Goal: Task Accomplishment & Management: Manage account settings

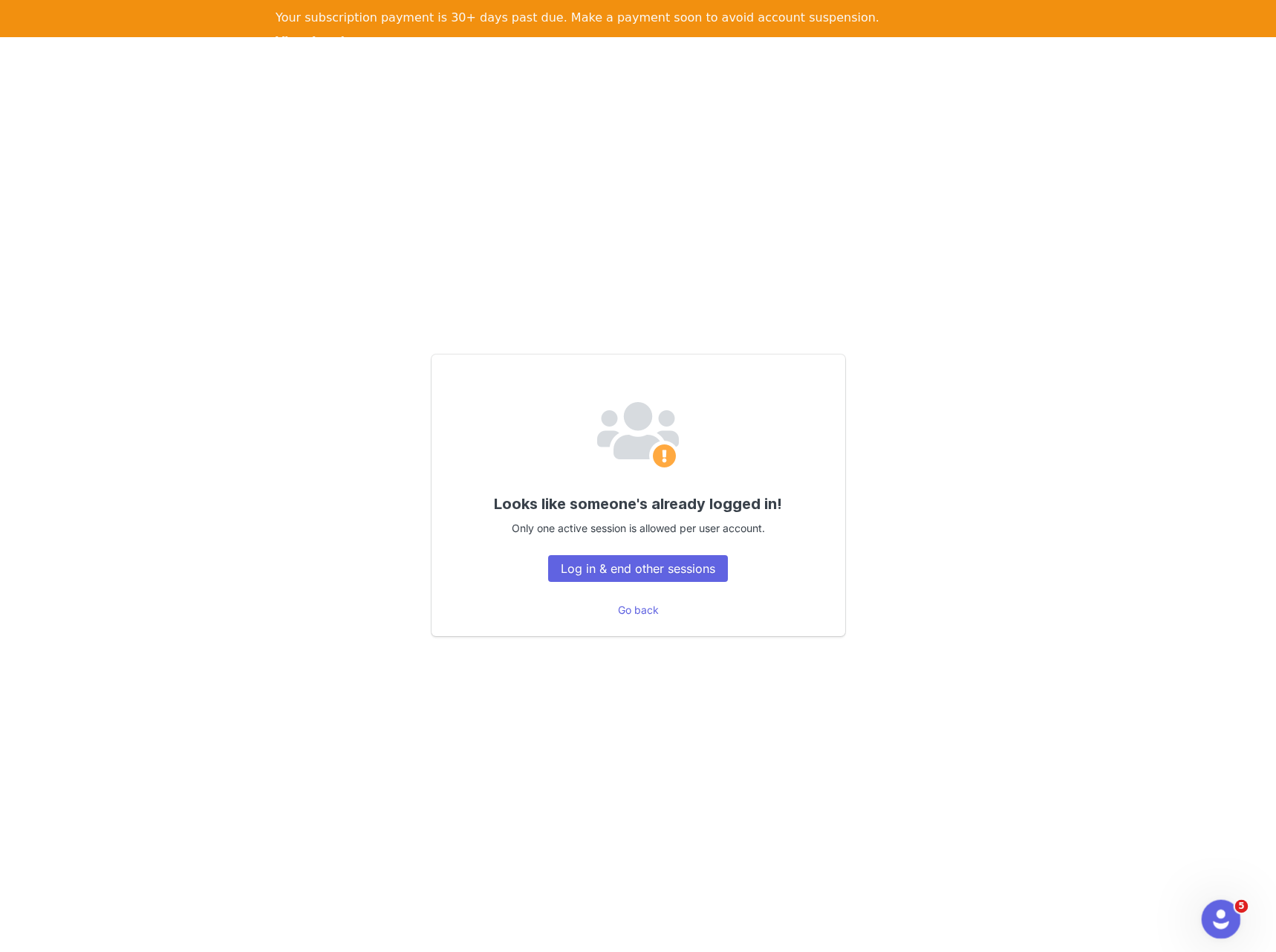
click at [1227, 915] on icon "Open Intercom Messenger" at bounding box center [1219, 916] width 24 height 24
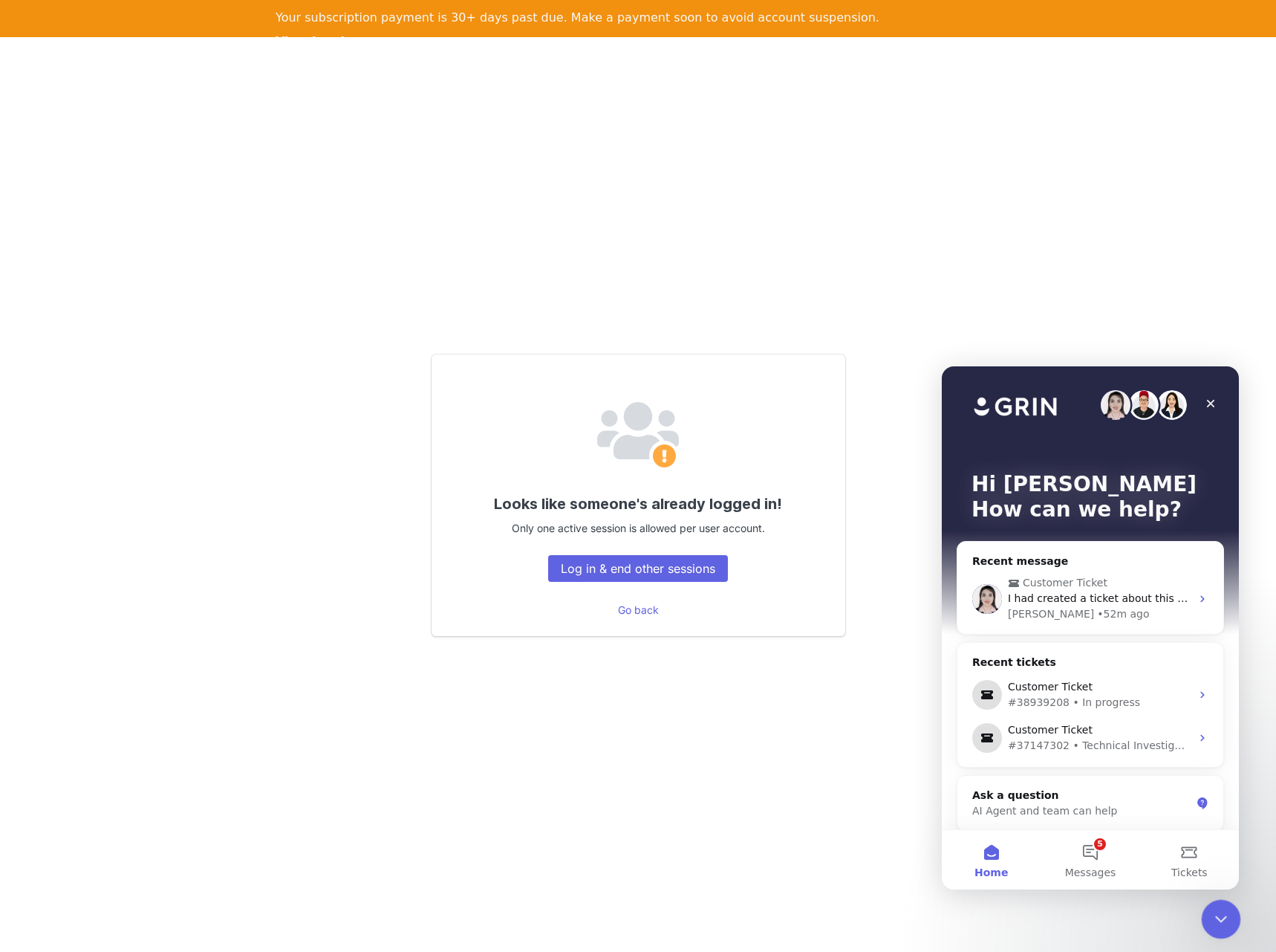
click at [1223, 918] on icon "Close Intercom Messenger" at bounding box center [1220, 917] width 18 height 18
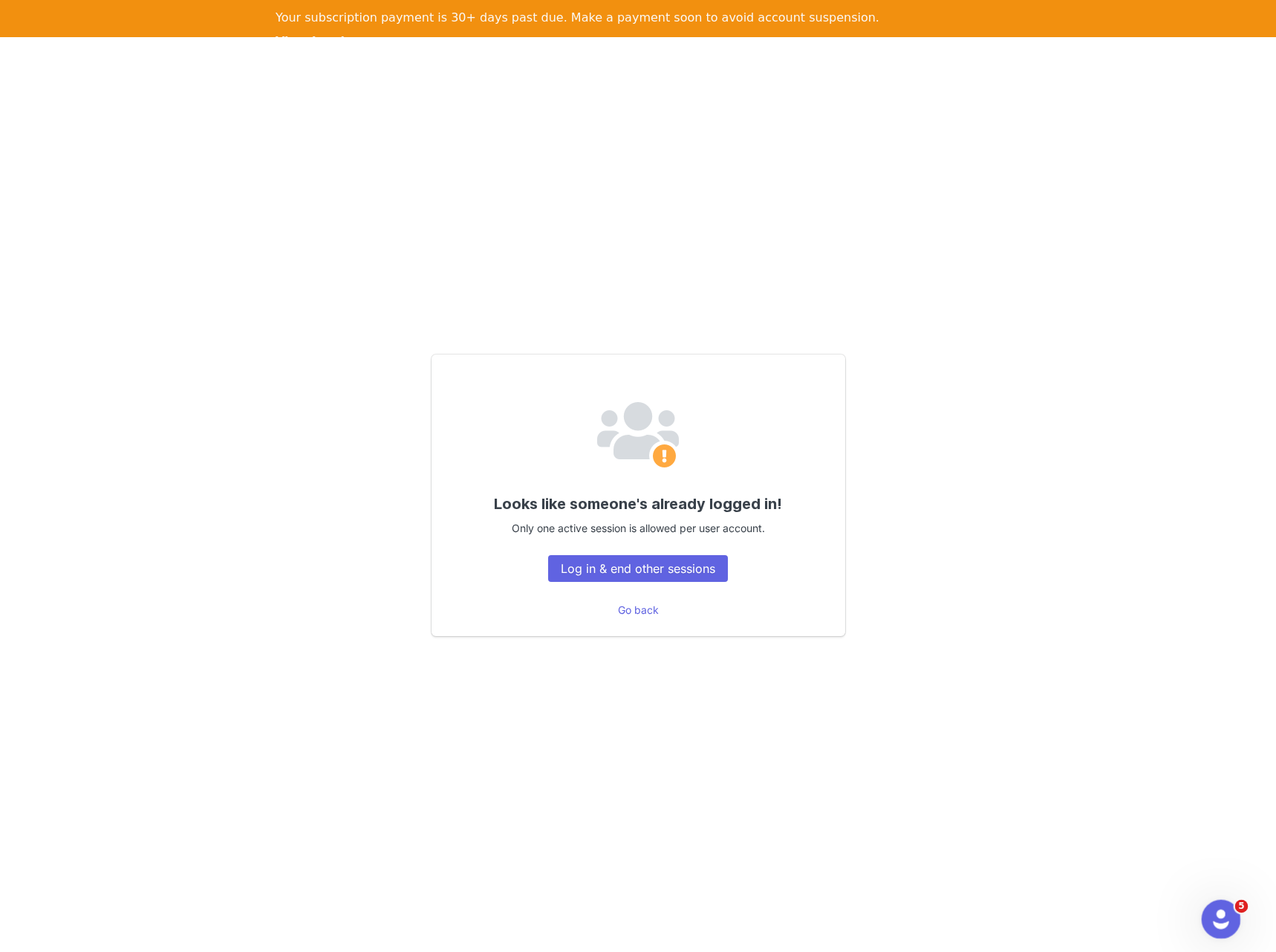
click at [1223, 918] on icon "Open Intercom Messenger" at bounding box center [1219, 916] width 24 height 24
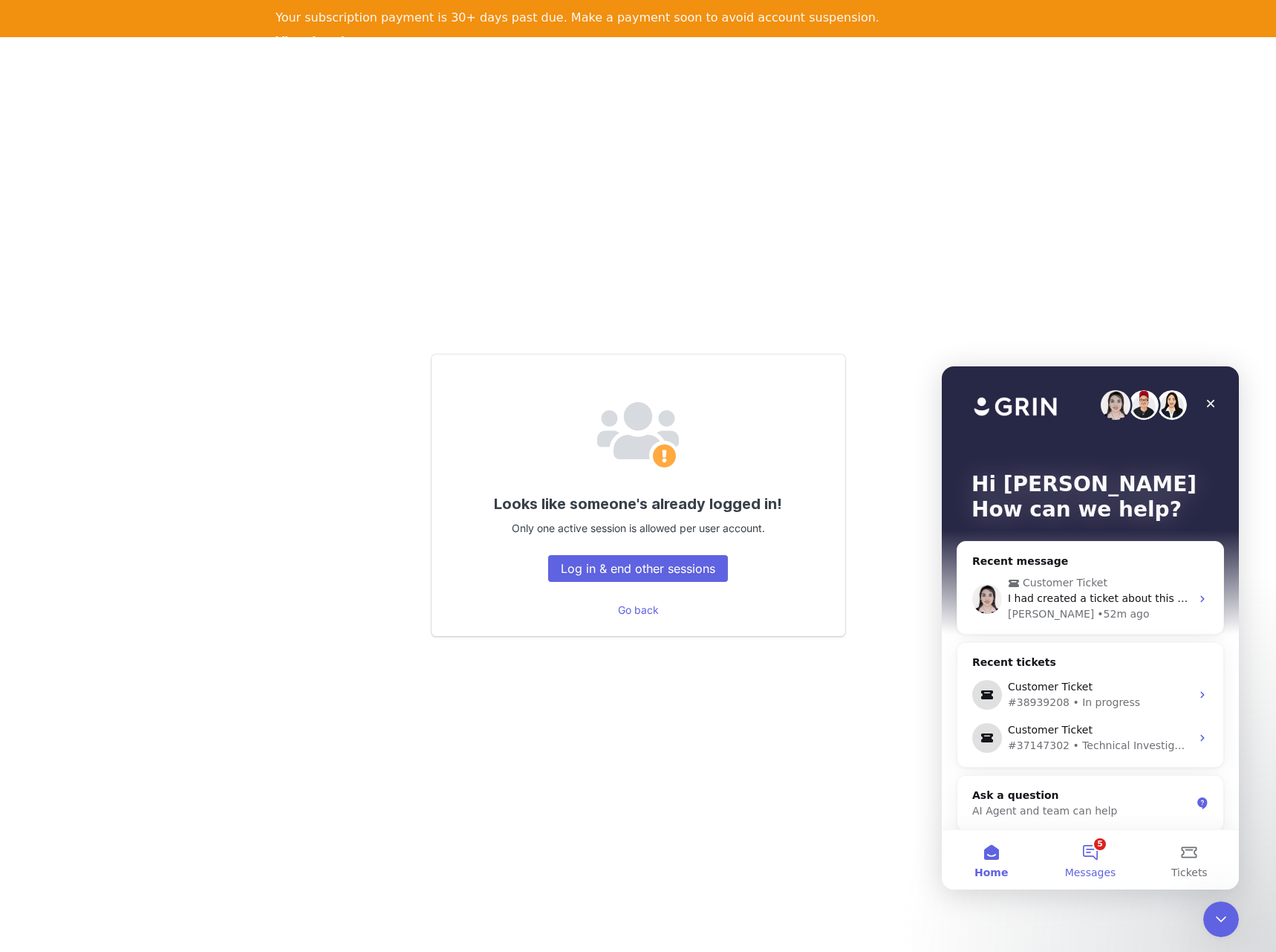
click at [1092, 867] on span "Messages" at bounding box center [1091, 872] width 51 height 11
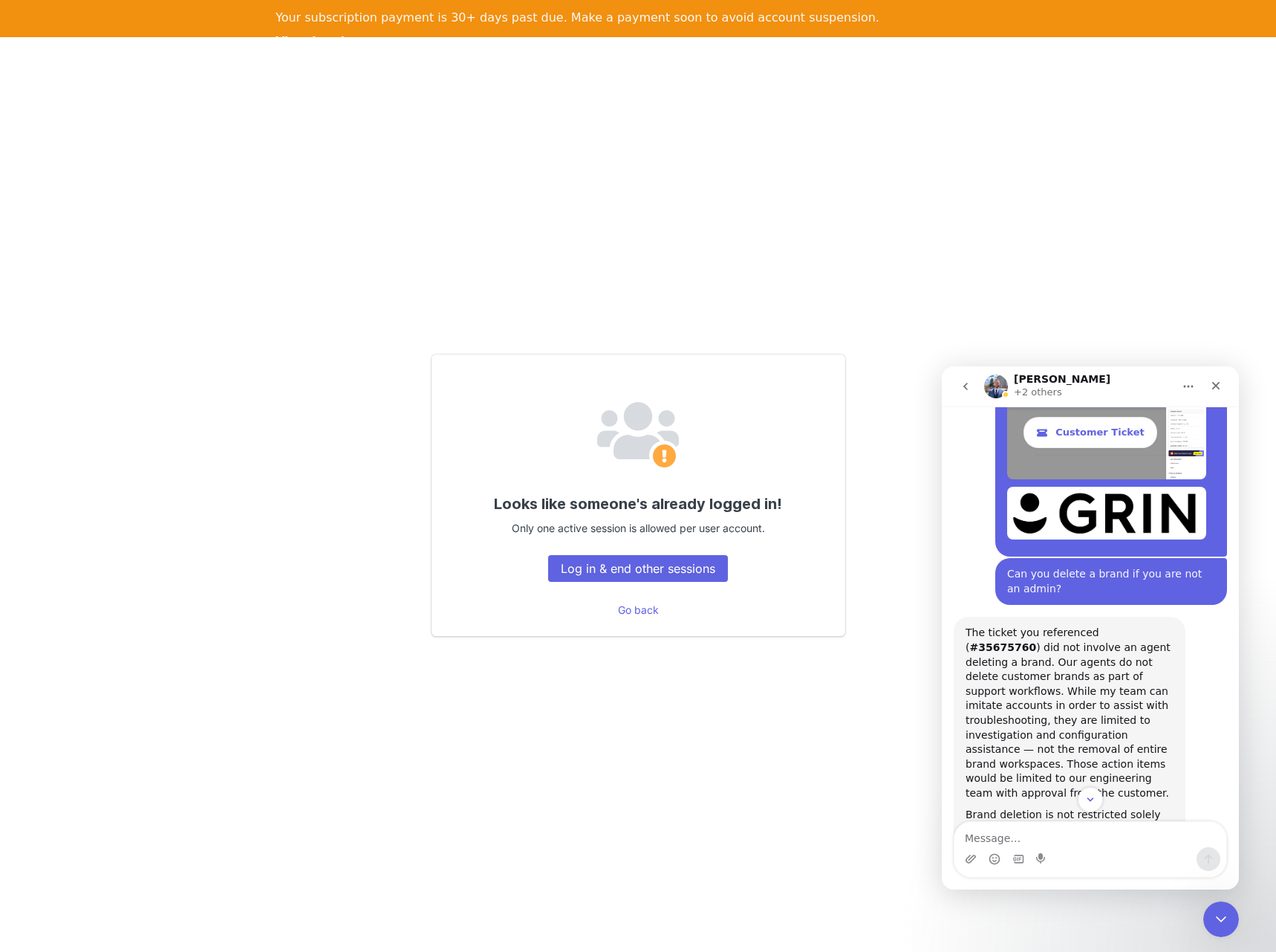
scroll to position [8357, 0]
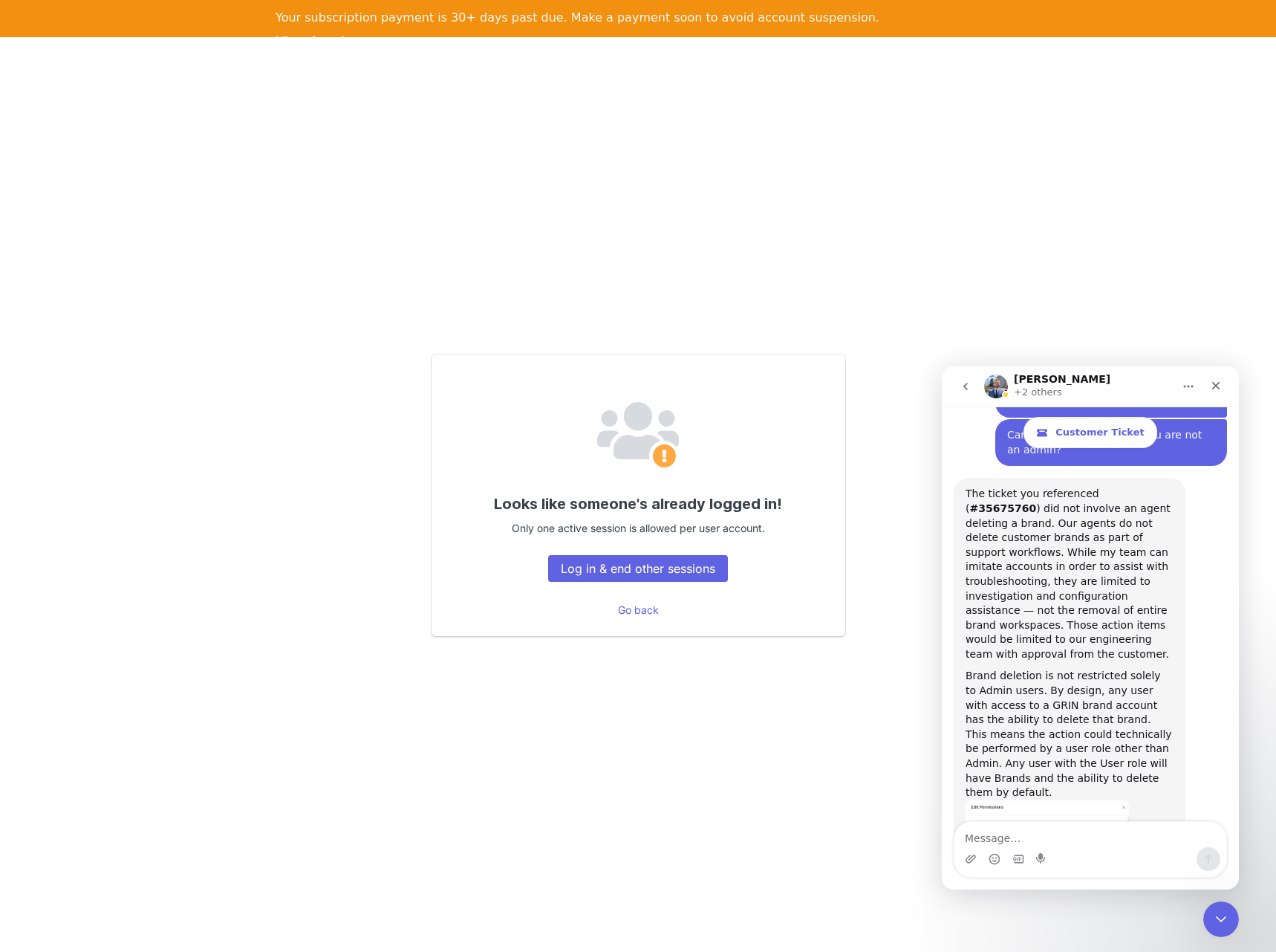
click at [957, 390] on button "go back" at bounding box center [966, 387] width 29 height 29
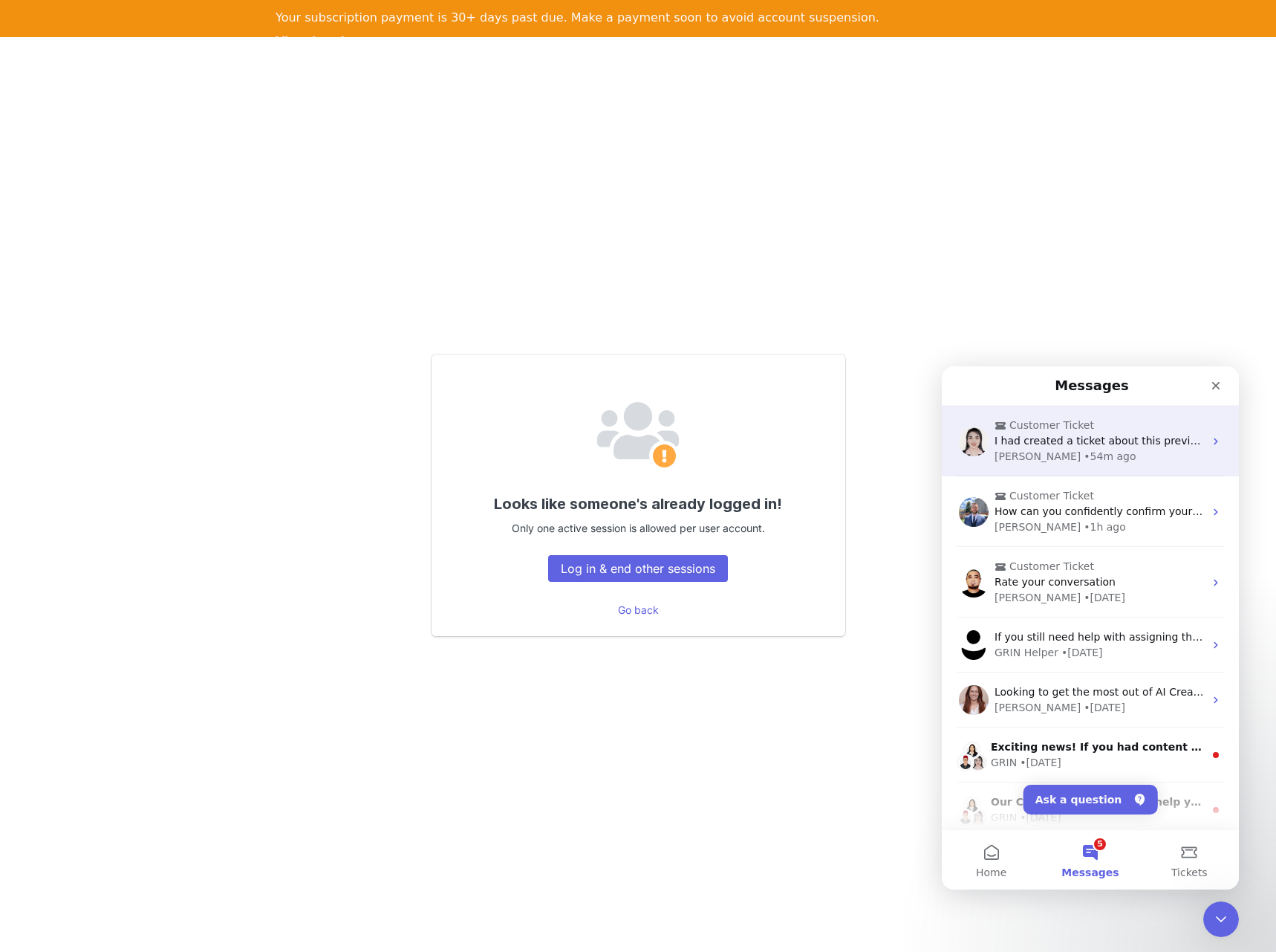
click at [1156, 449] on div "Darlene • 54m ago" at bounding box center [1100, 455] width 209 height 15
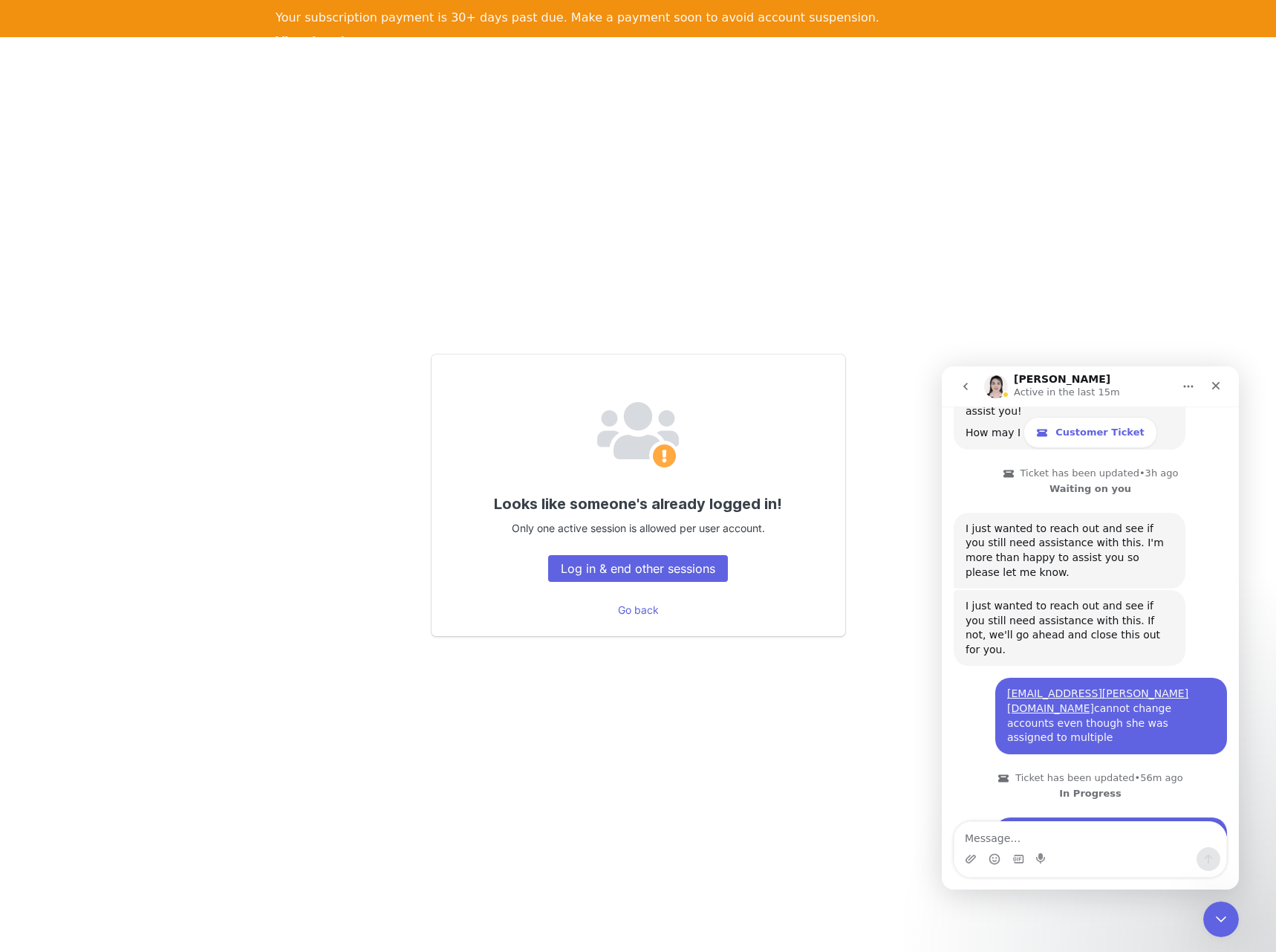
scroll to position [728, 0]
click at [664, 568] on button "Log in & end other sessions" at bounding box center [638, 568] width 180 height 27
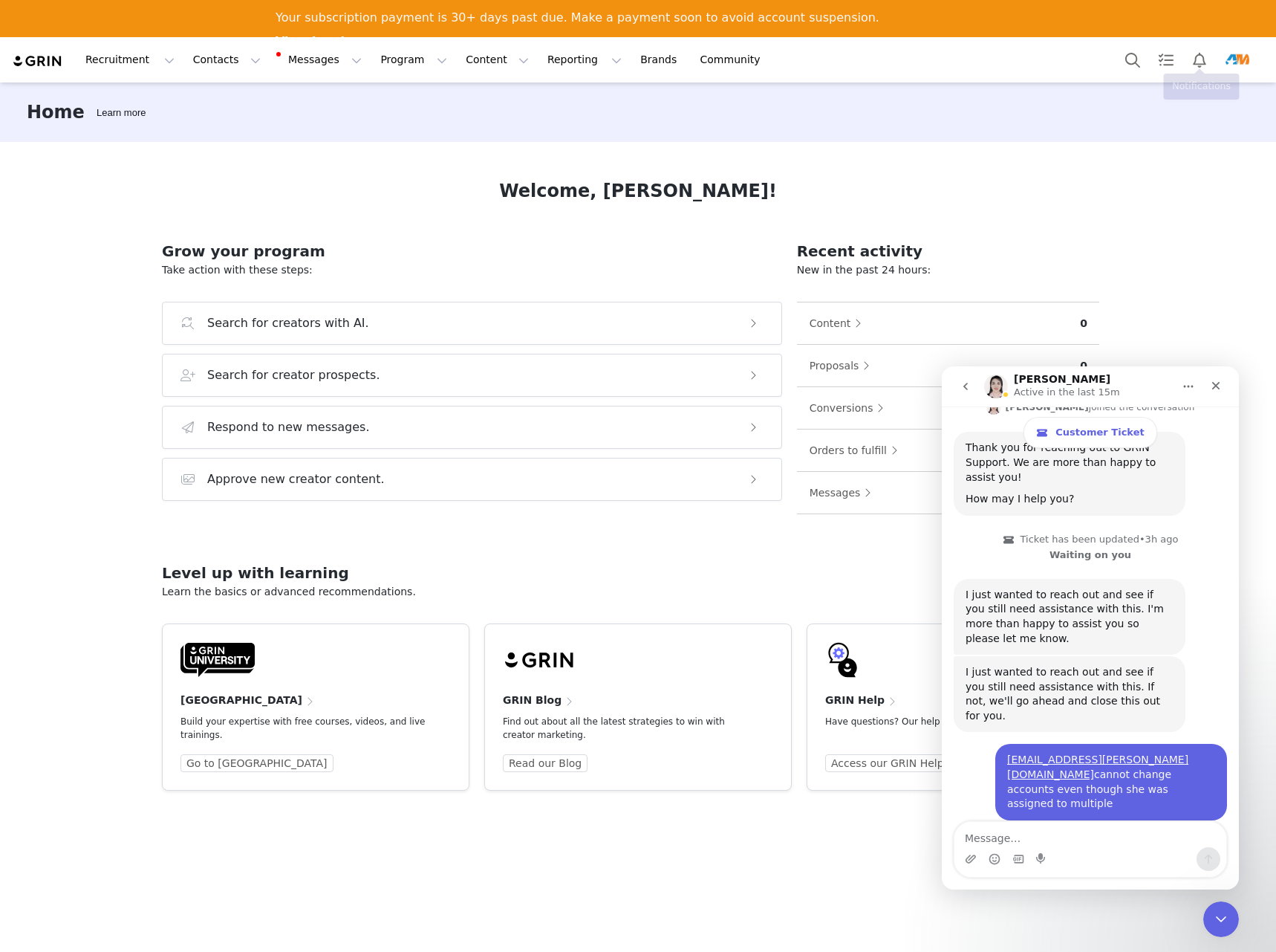
scroll to position [728, 0]
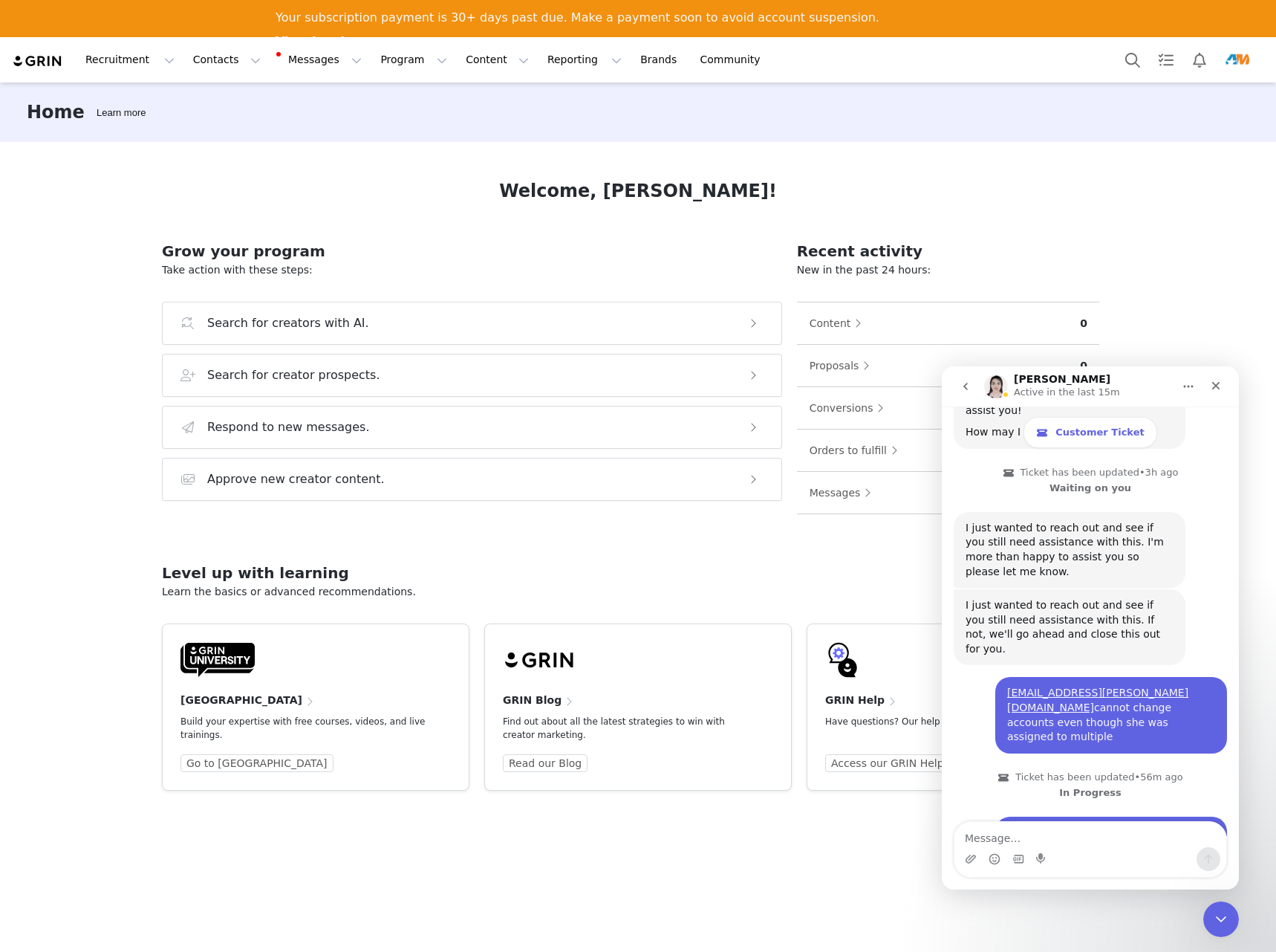
click at [961, 394] on button "go back" at bounding box center [966, 387] width 29 height 29
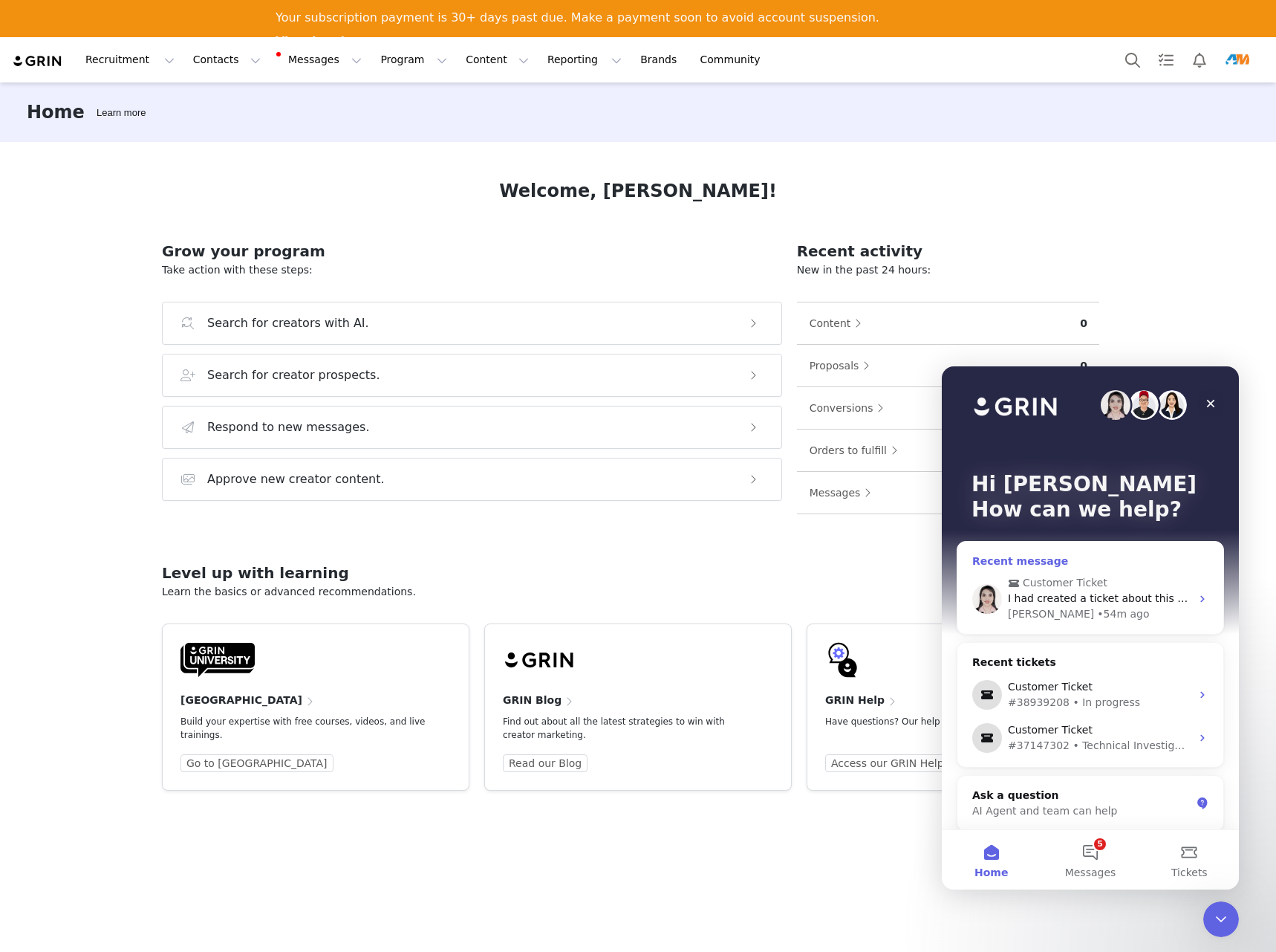
scroll to position [10, 0]
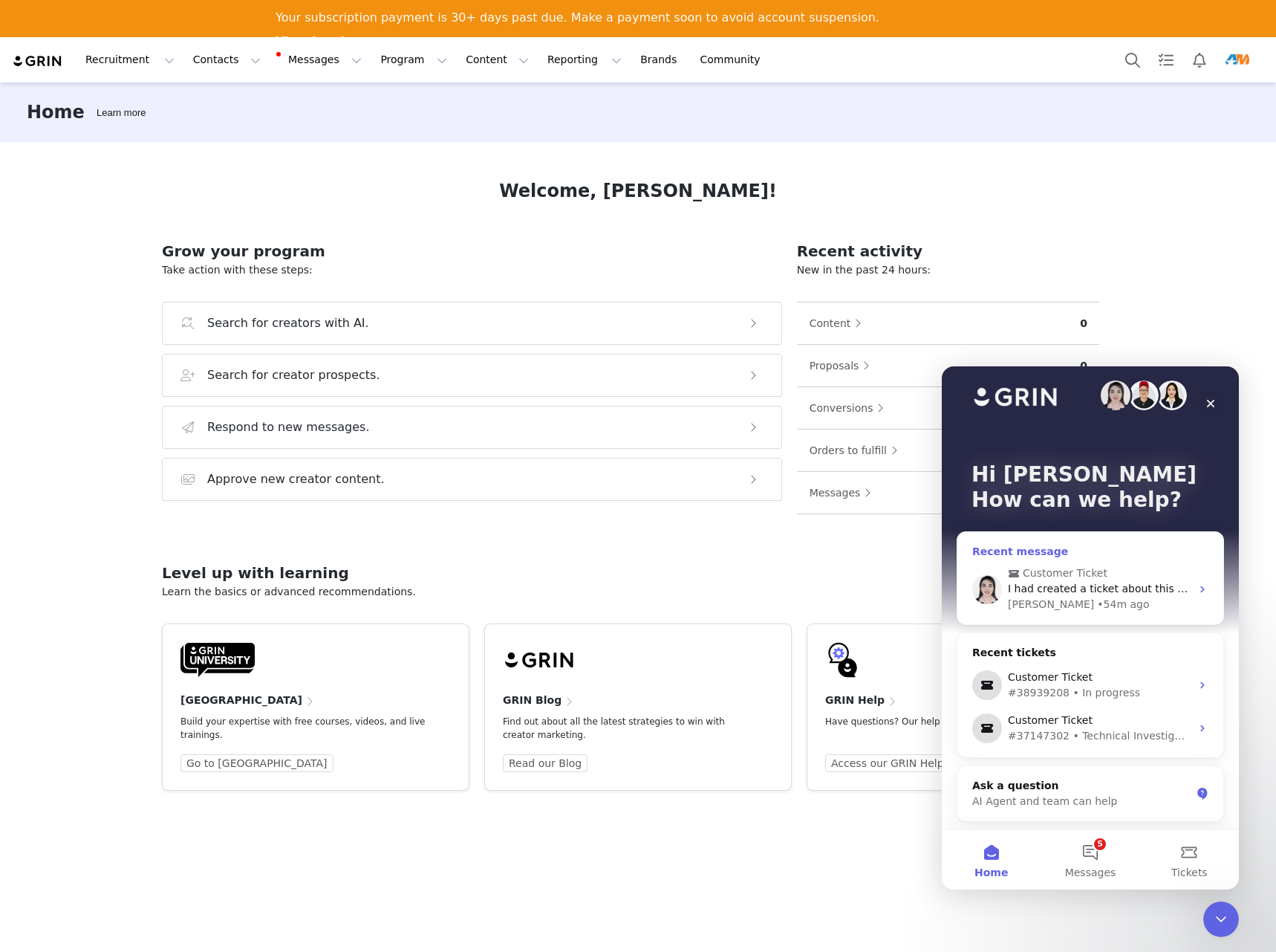
click at [1197, 589] on icon "Intercom messenger" at bounding box center [1203, 589] width 12 height 12
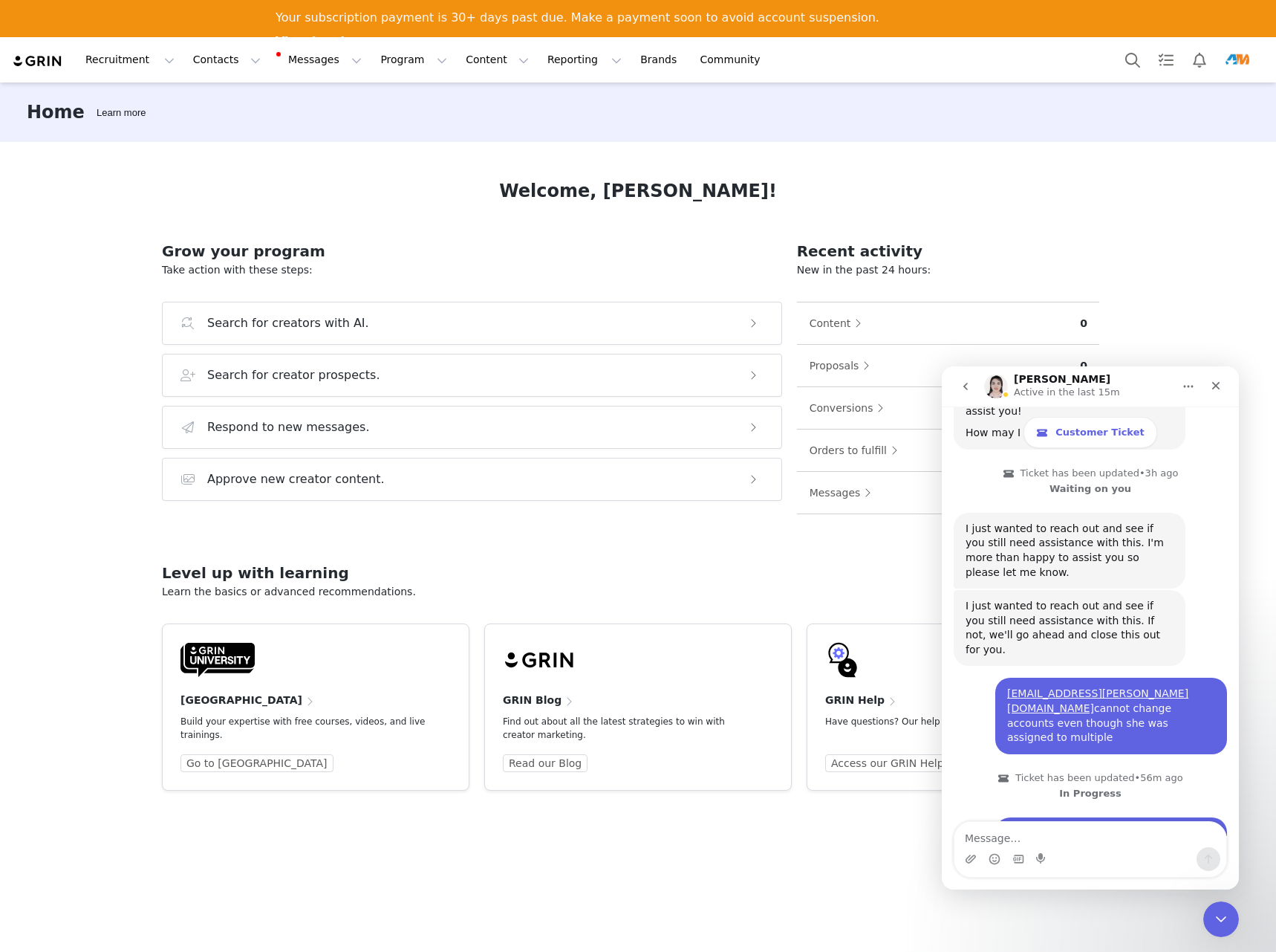
scroll to position [728, 0]
click at [966, 392] on icon "go back" at bounding box center [966, 386] width 12 height 12
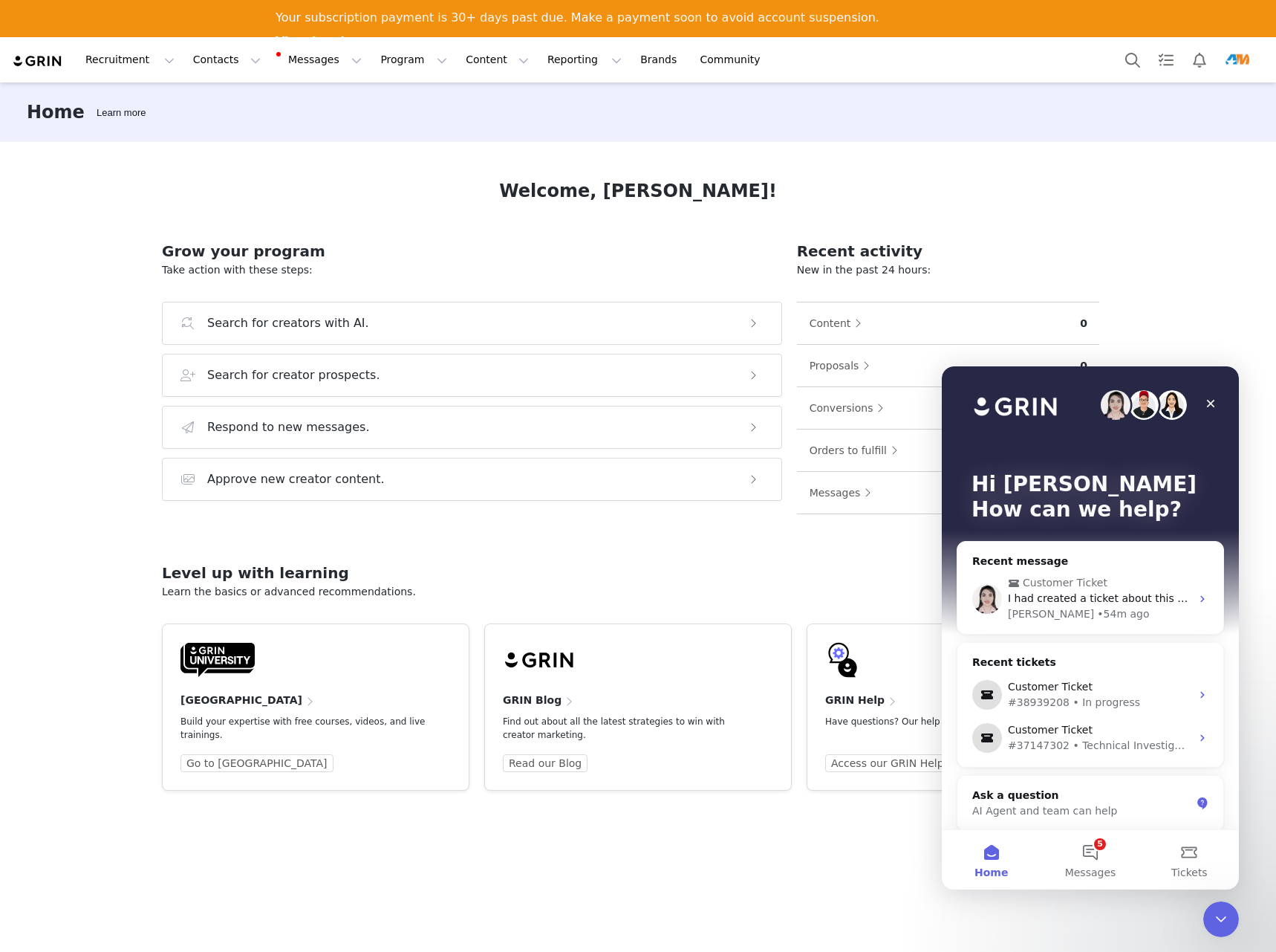
scroll to position [0, 0]
click at [1105, 842] on button "5 Messages" at bounding box center [1090, 859] width 98 height 59
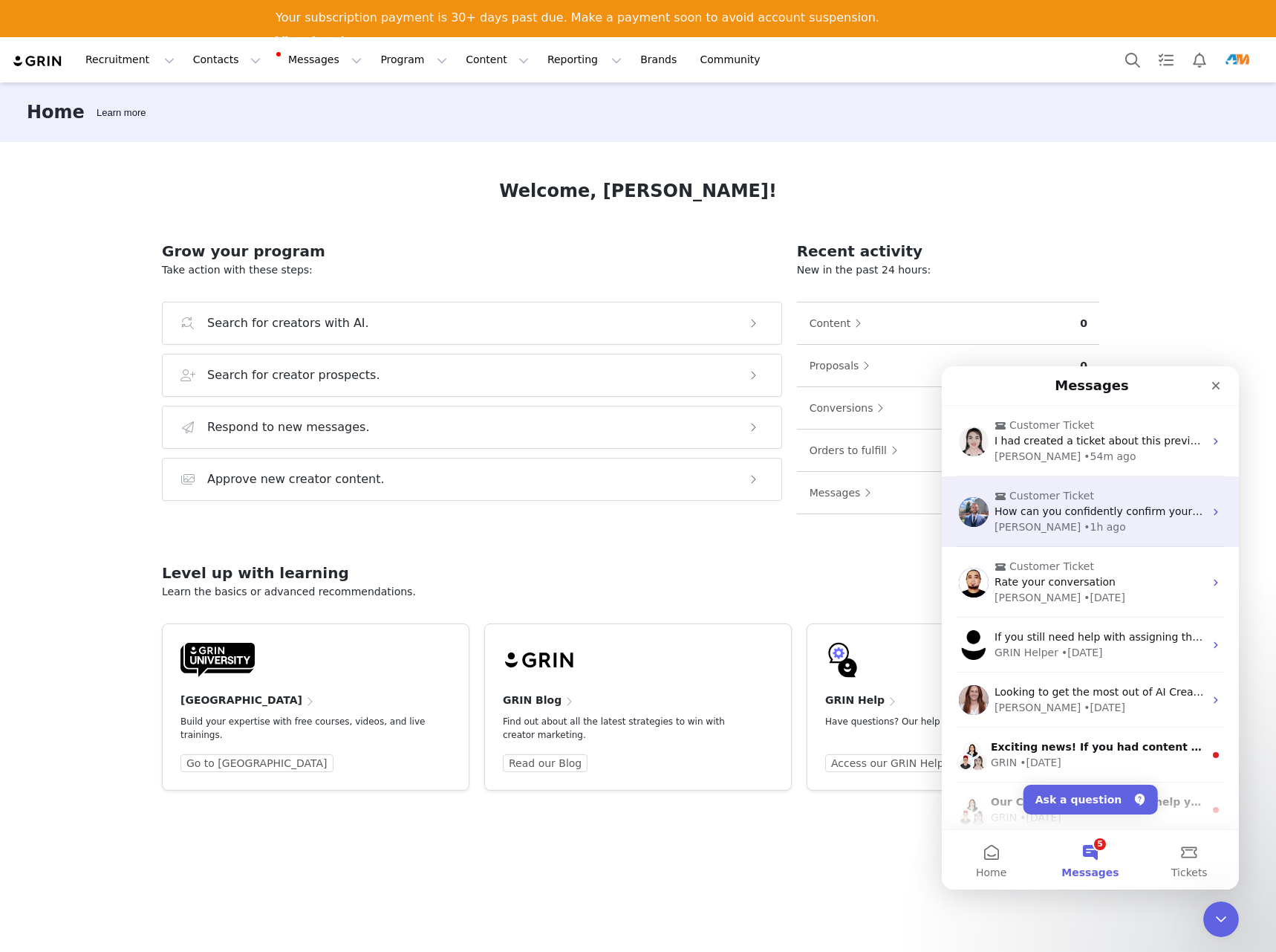
click at [1144, 538] on div "Customer Ticket How can you confidently confirm your agents didn’t accidentally…" at bounding box center [1091, 511] width 297 height 71
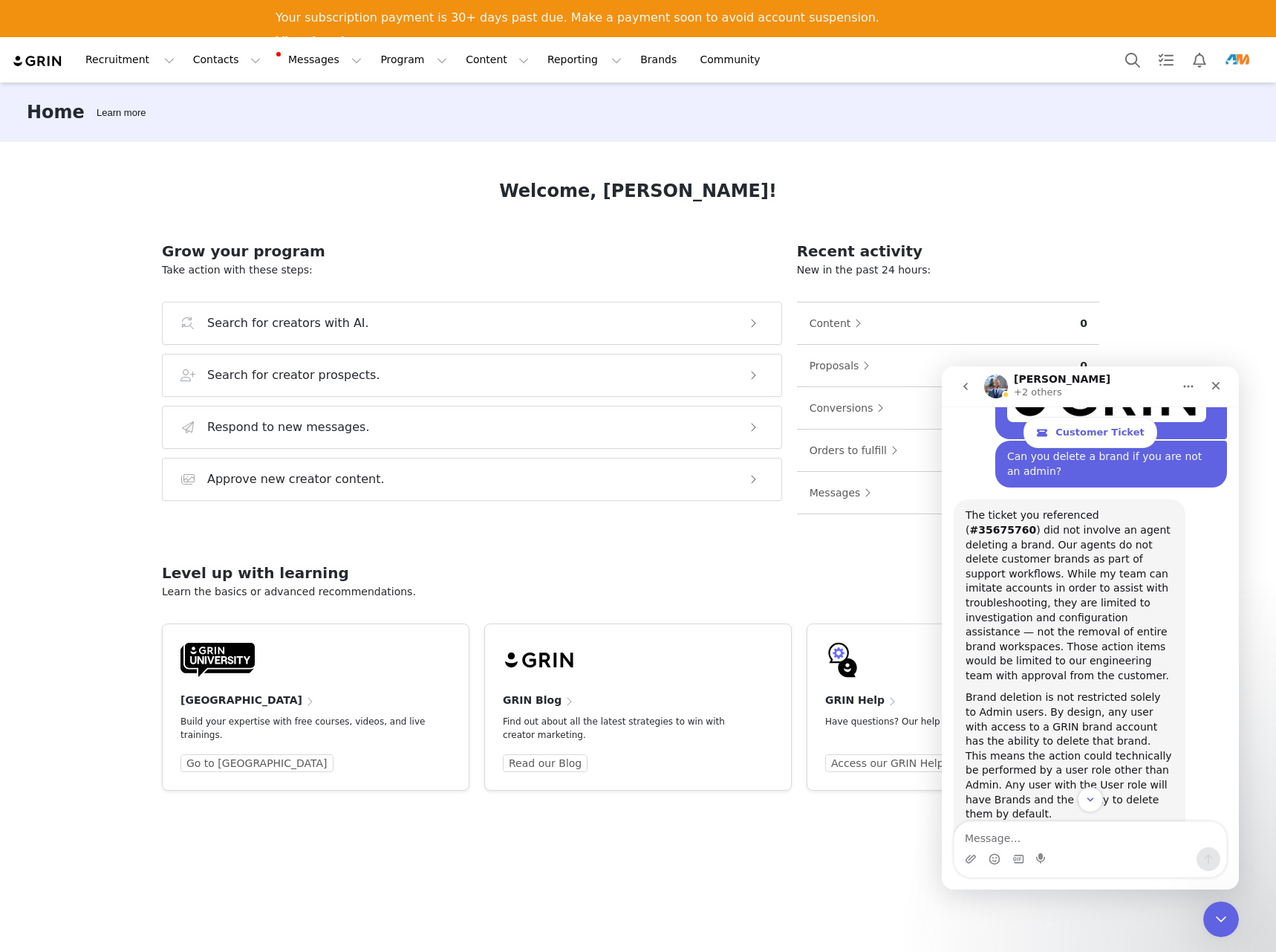
scroll to position [8357, 0]
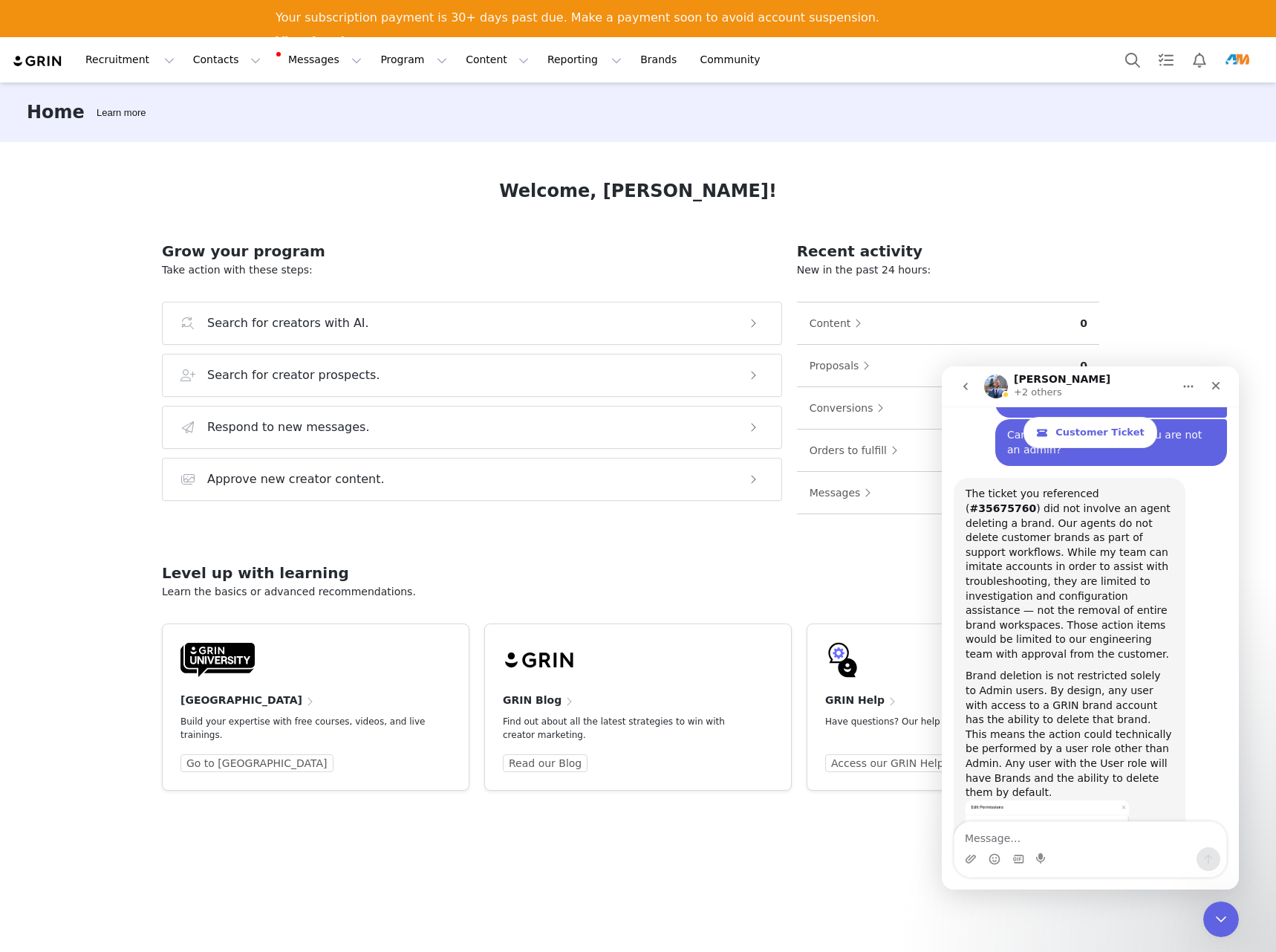
click at [964, 387] on icon "go back" at bounding box center [966, 386] width 12 height 12
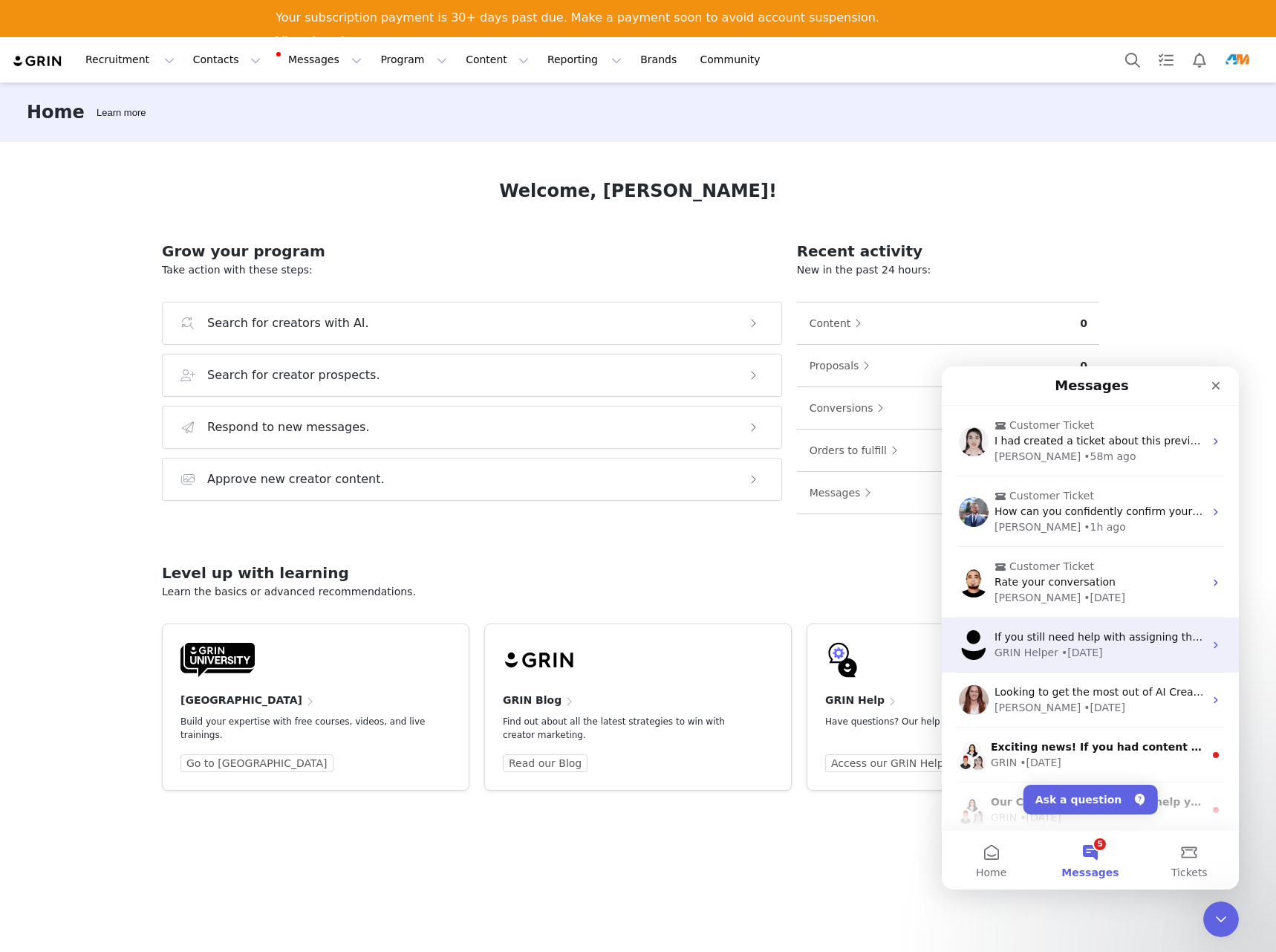
scroll to position [233, 0]
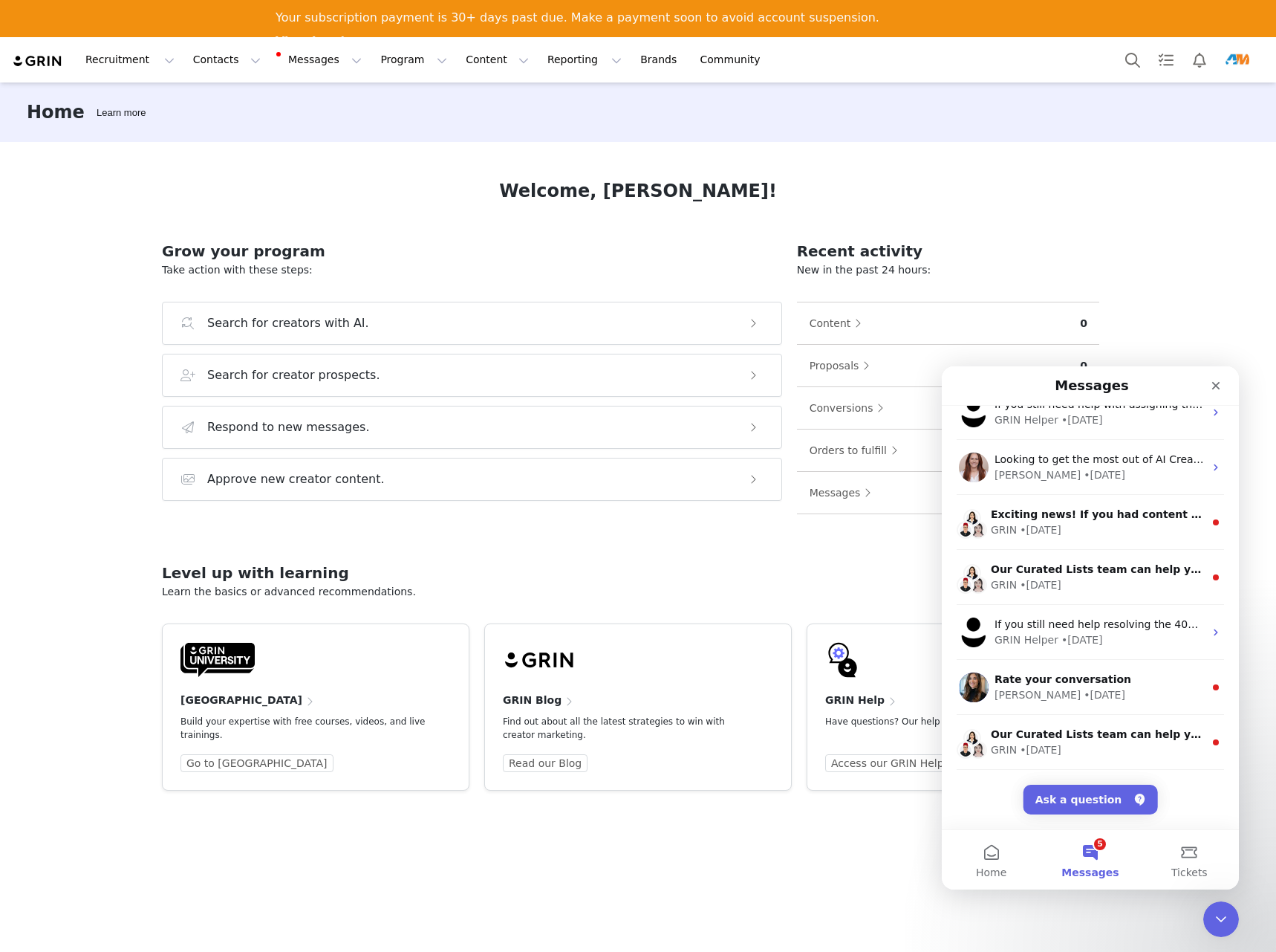
click at [483, 549] on div "Level up with learning Learn the basics or advanced recommendations. GRIN Unive…" at bounding box center [638, 682] width 952 height 265
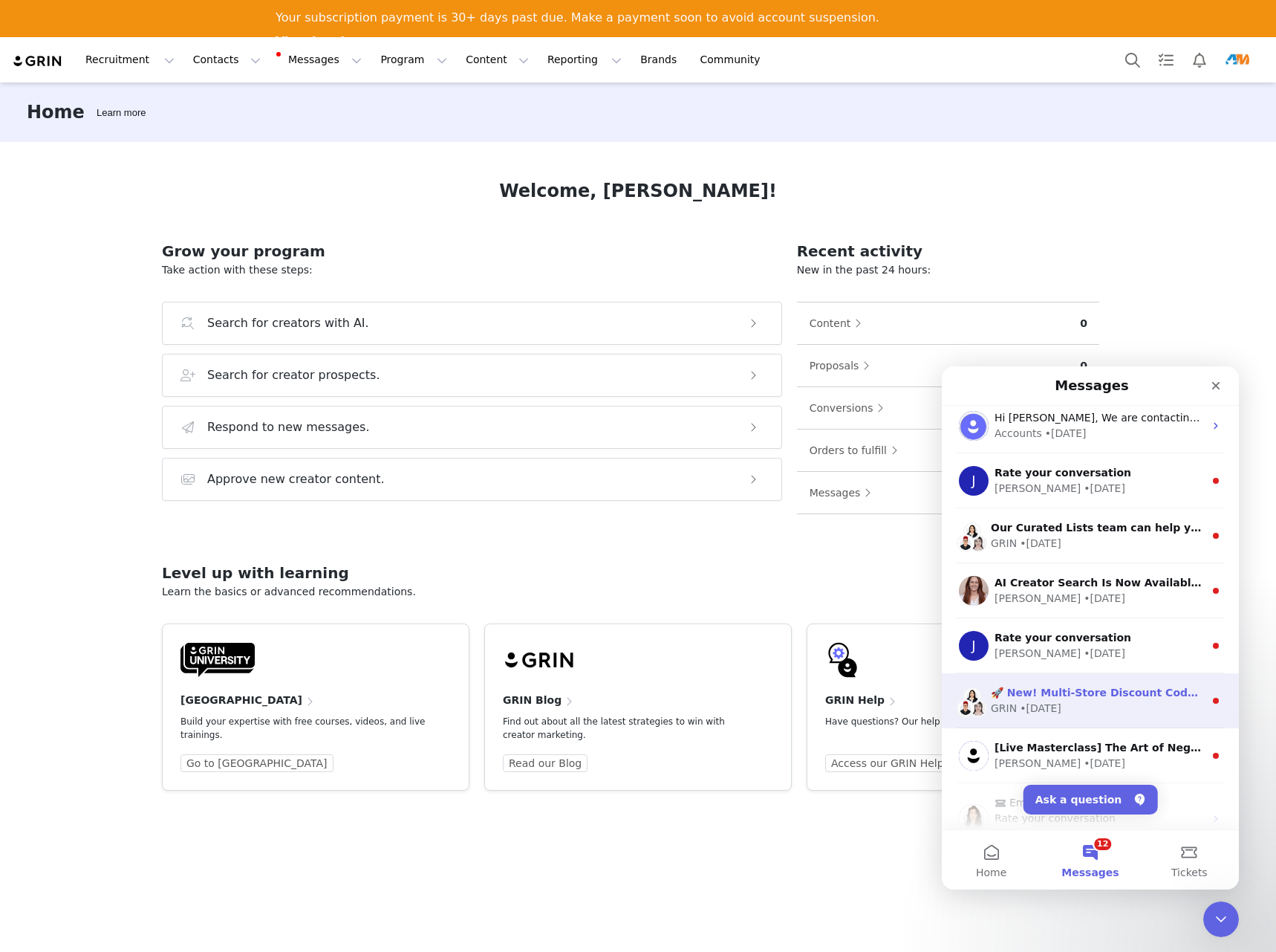
scroll to position [0, 0]
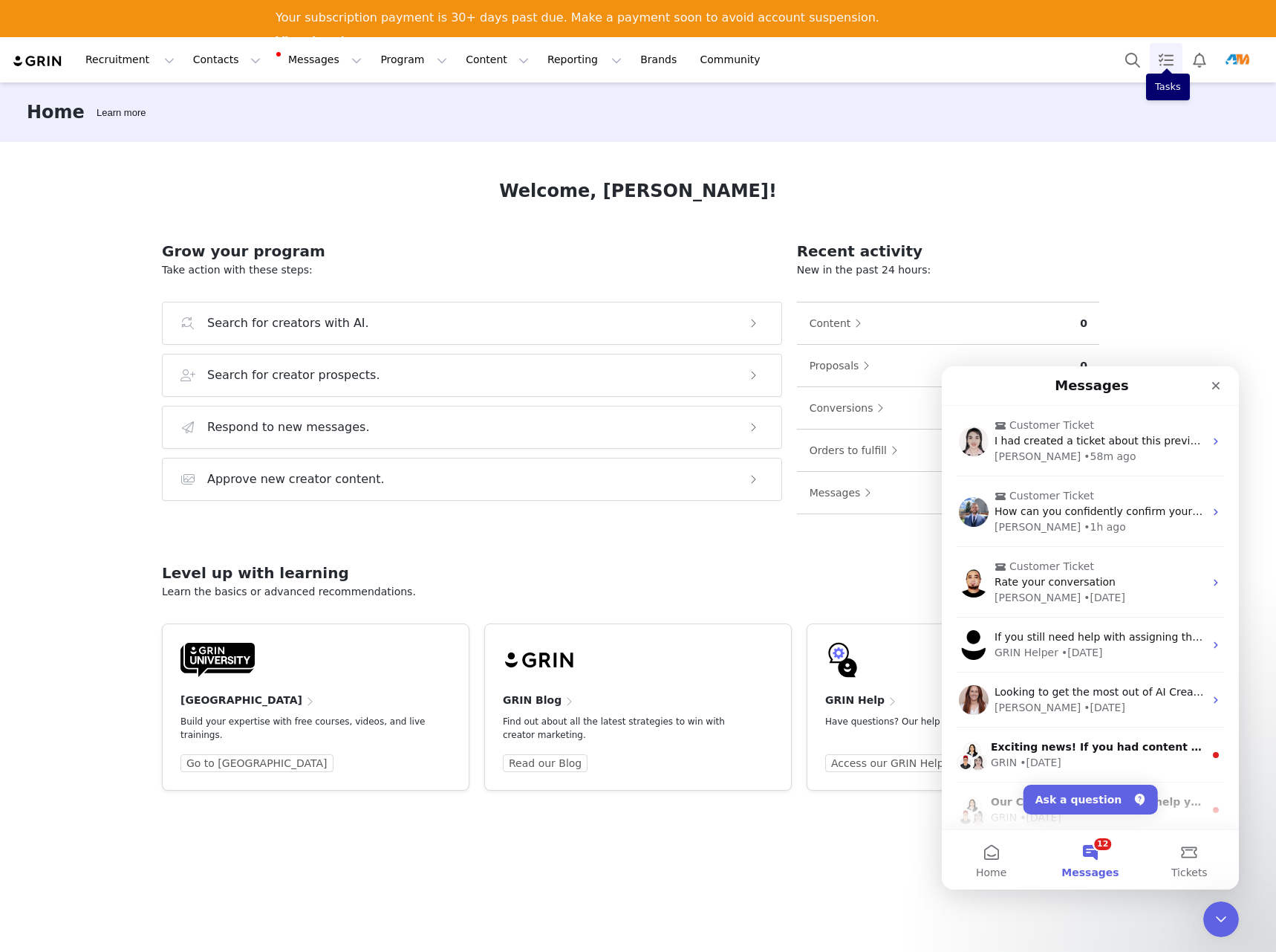
click at [1164, 59] on link "Tasks" at bounding box center [1166, 59] width 33 height 33
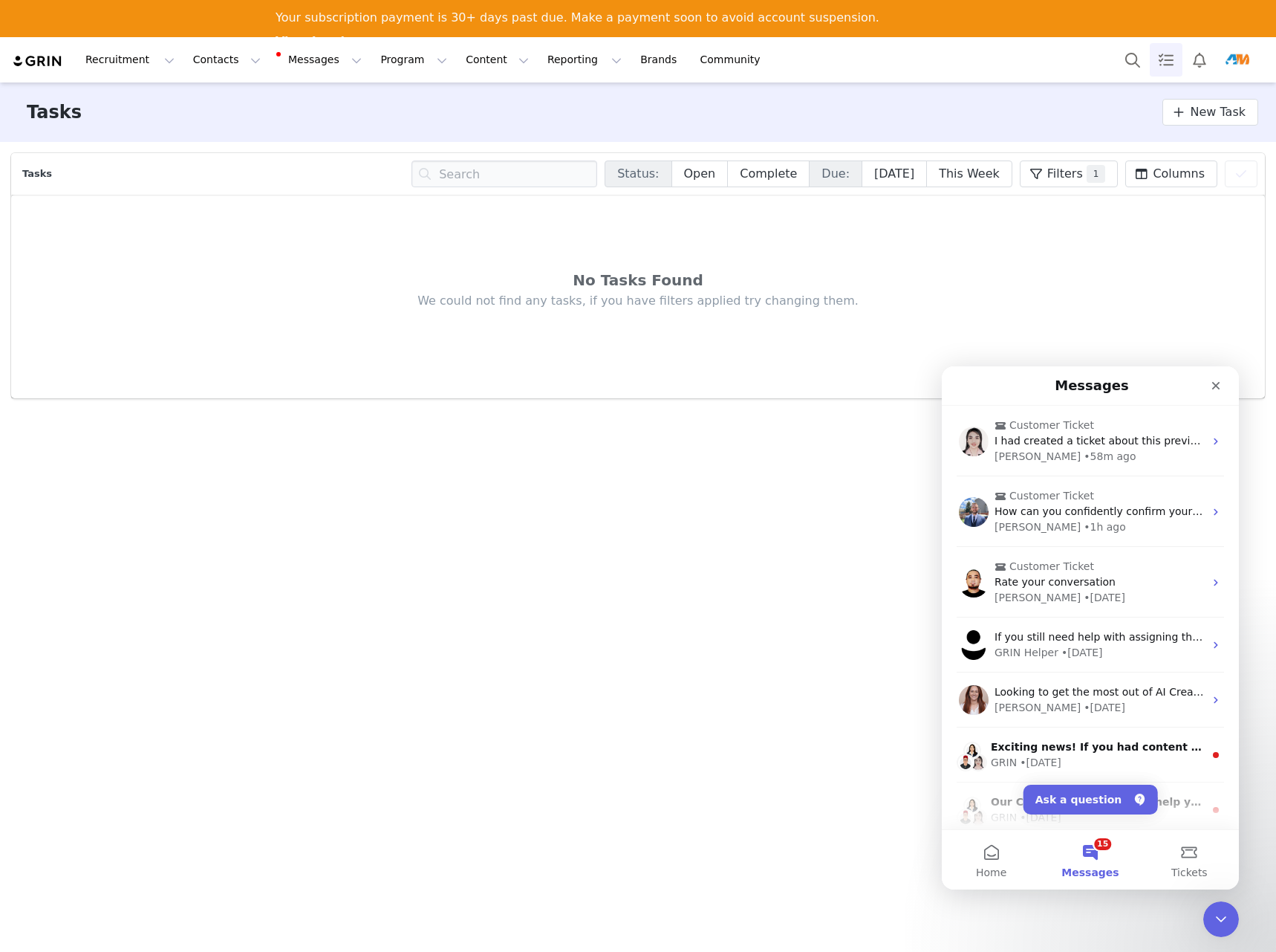
click at [1161, 58] on link "Tasks" at bounding box center [1166, 59] width 33 height 33
click at [47, 62] on img at bounding box center [38, 62] width 52 height 14
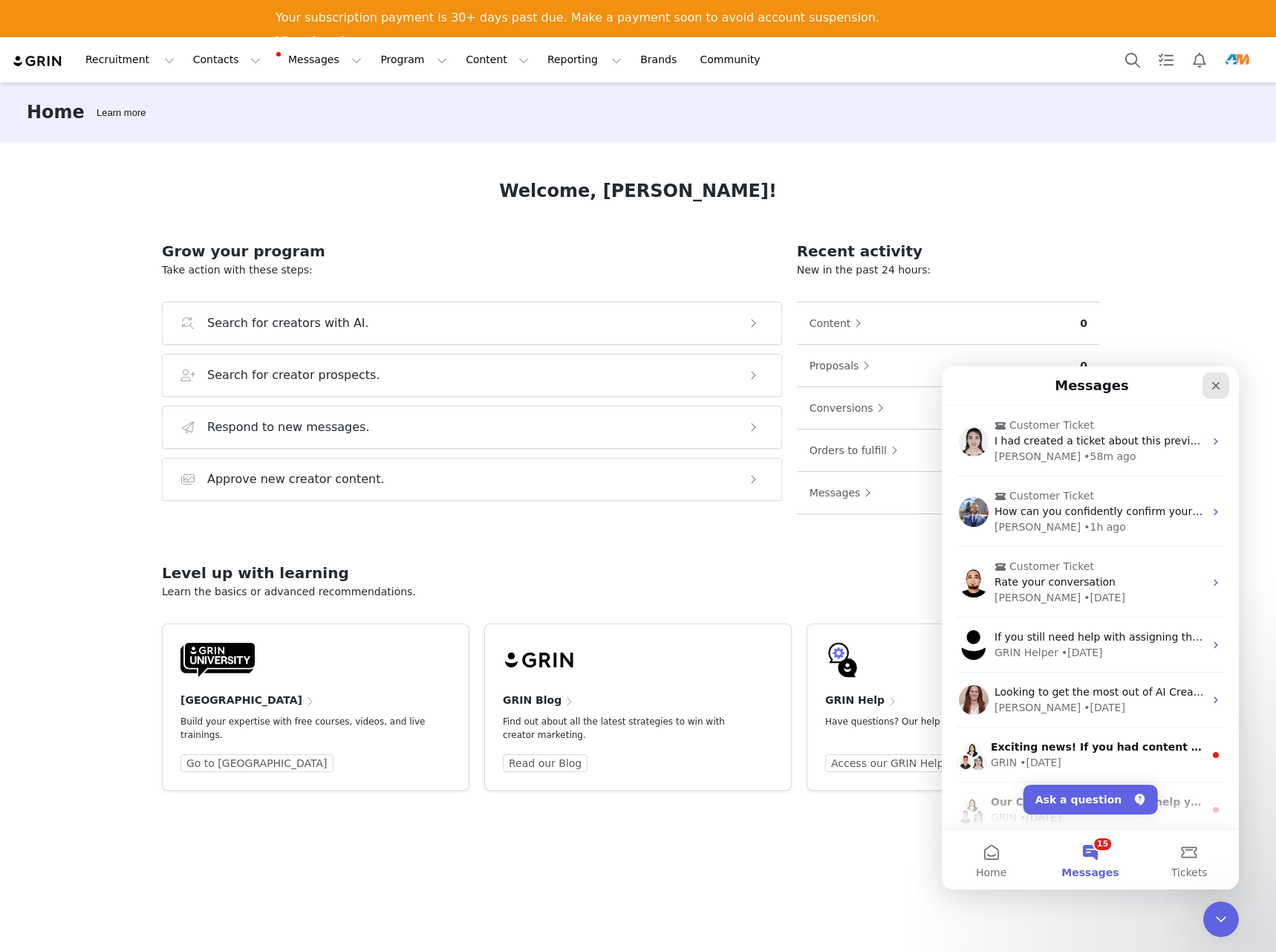
click at [1221, 391] on icon "Close" at bounding box center [1216, 385] width 12 height 12
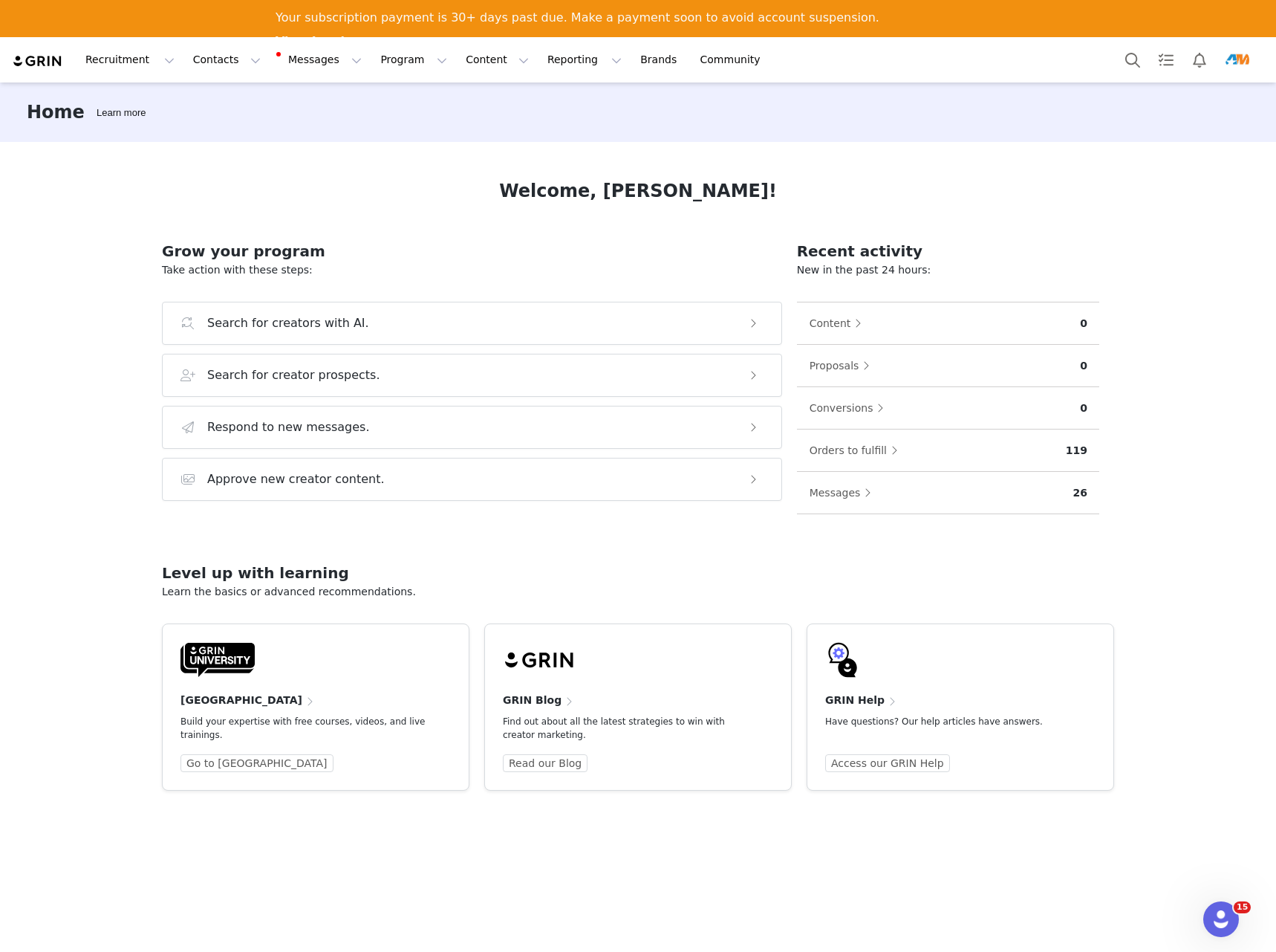
click at [1239, 60] on img "Profile" at bounding box center [1238, 60] width 24 height 24
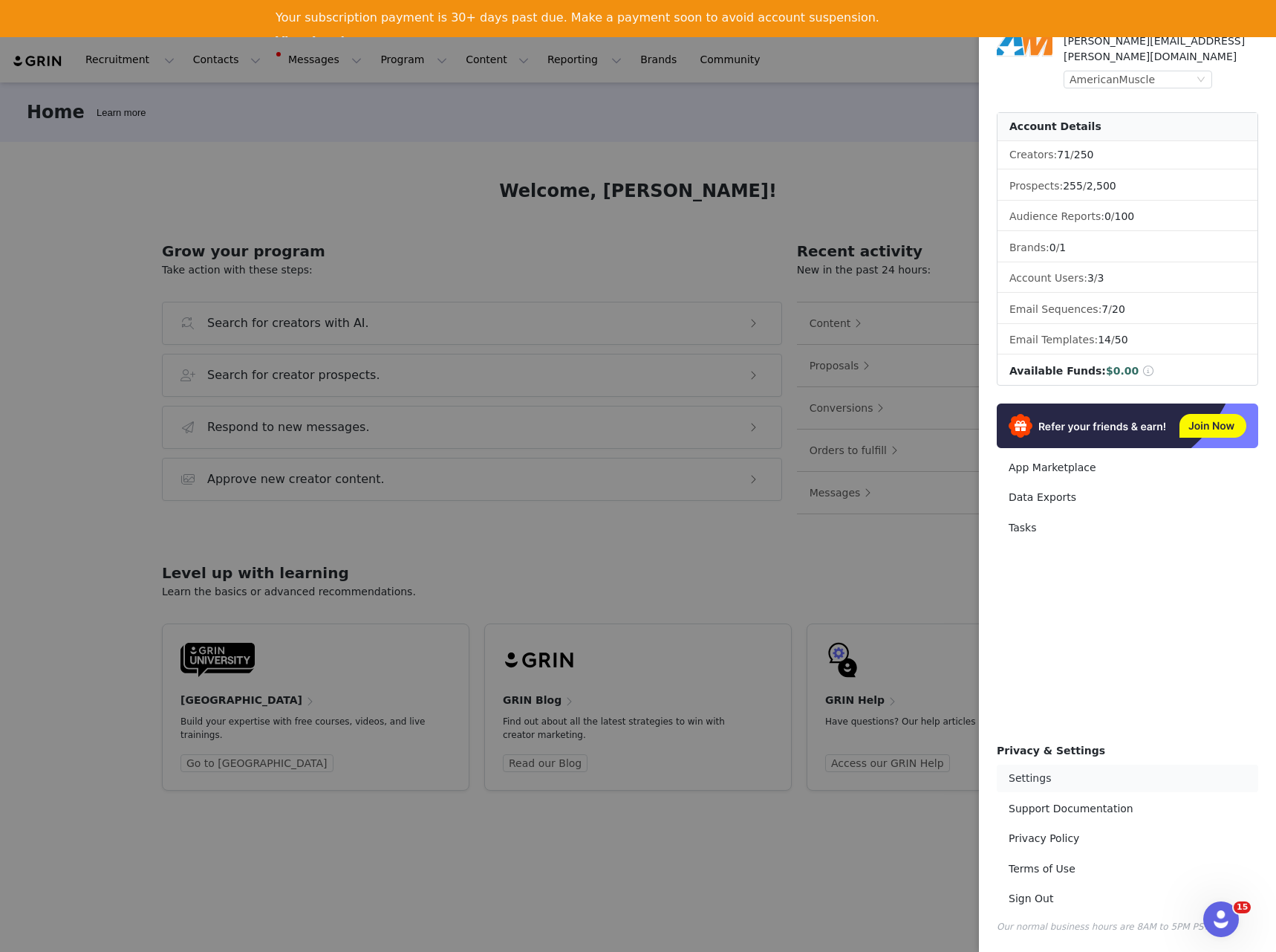
click at [1034, 782] on link "Settings" at bounding box center [1127, 778] width 261 height 28
select select "America/New_York"
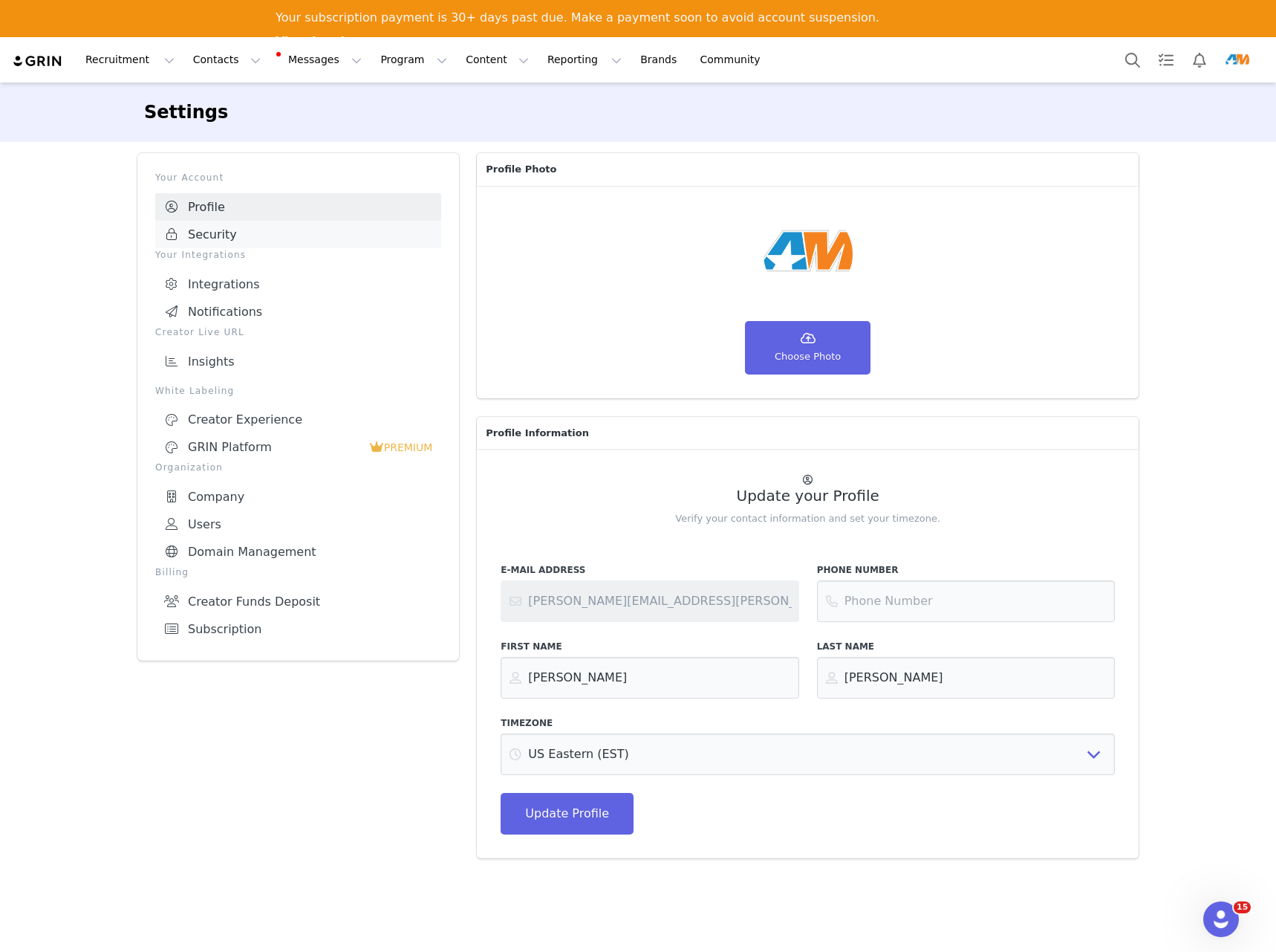
click at [230, 233] on link "Security" at bounding box center [299, 234] width 286 height 28
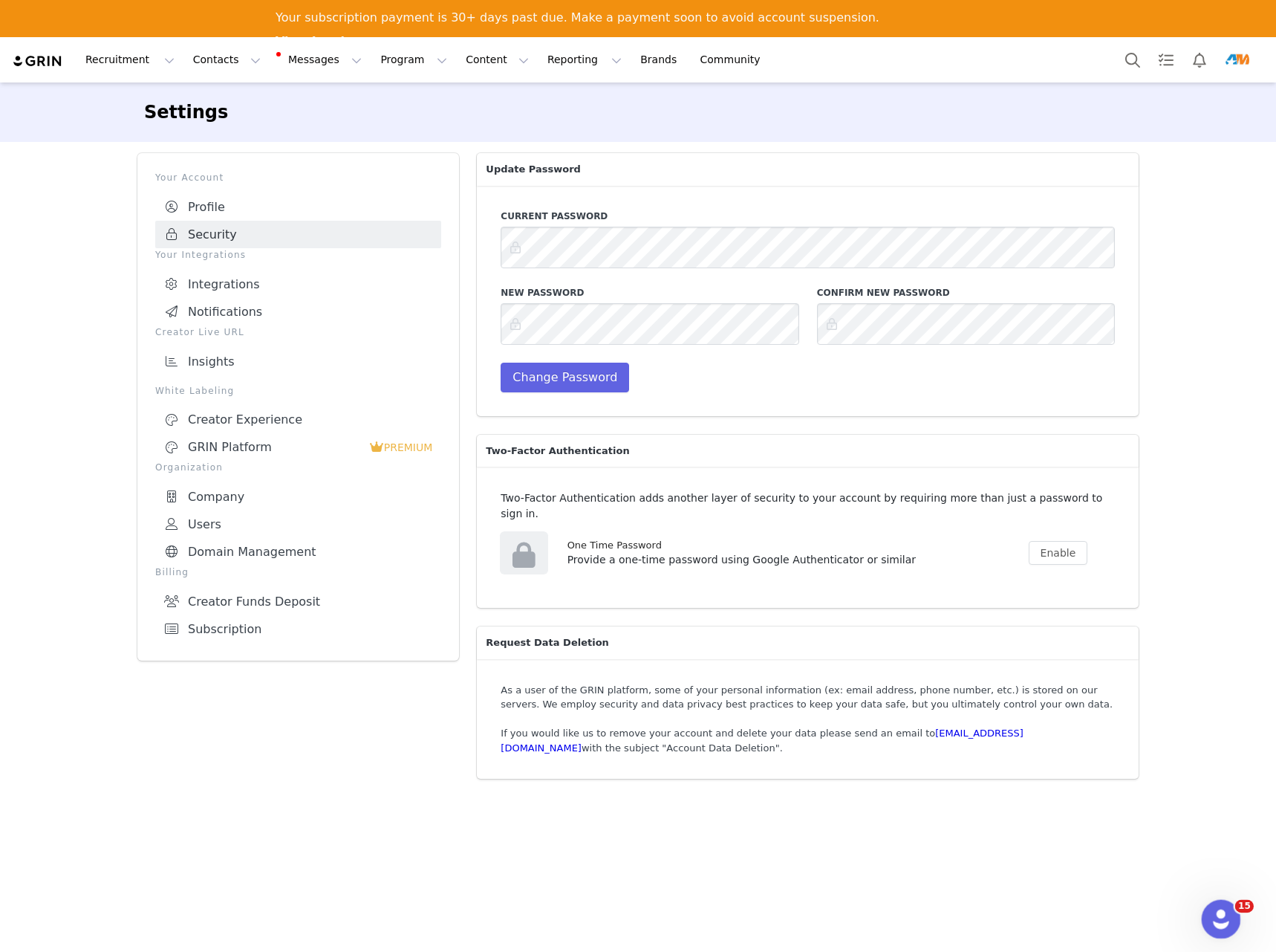
click at [1220, 920] on icon "Open Intercom Messenger" at bounding box center [1219, 916] width 24 height 24
